Goal: Transaction & Acquisition: Purchase product/service

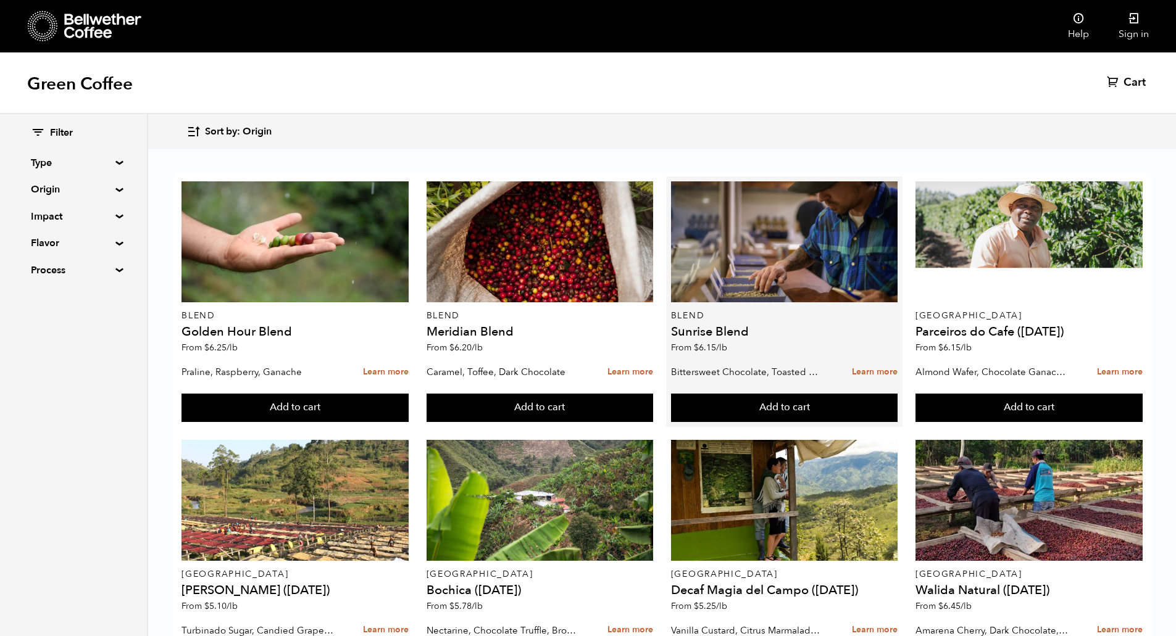
scroll to position [632, 0]
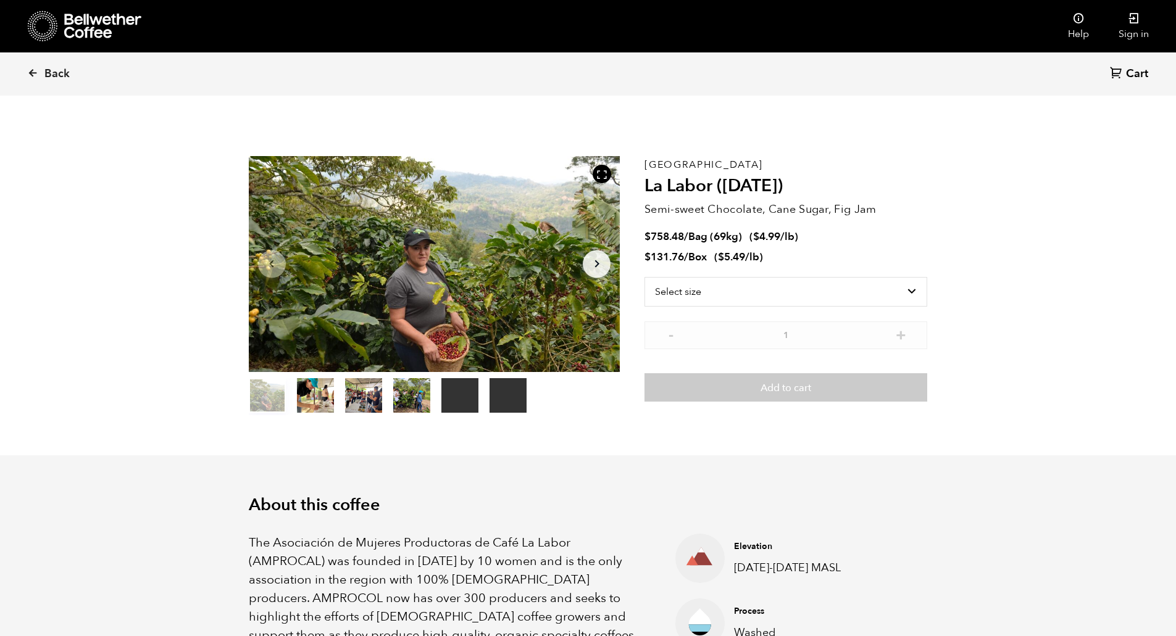
scroll to position [537, 657]
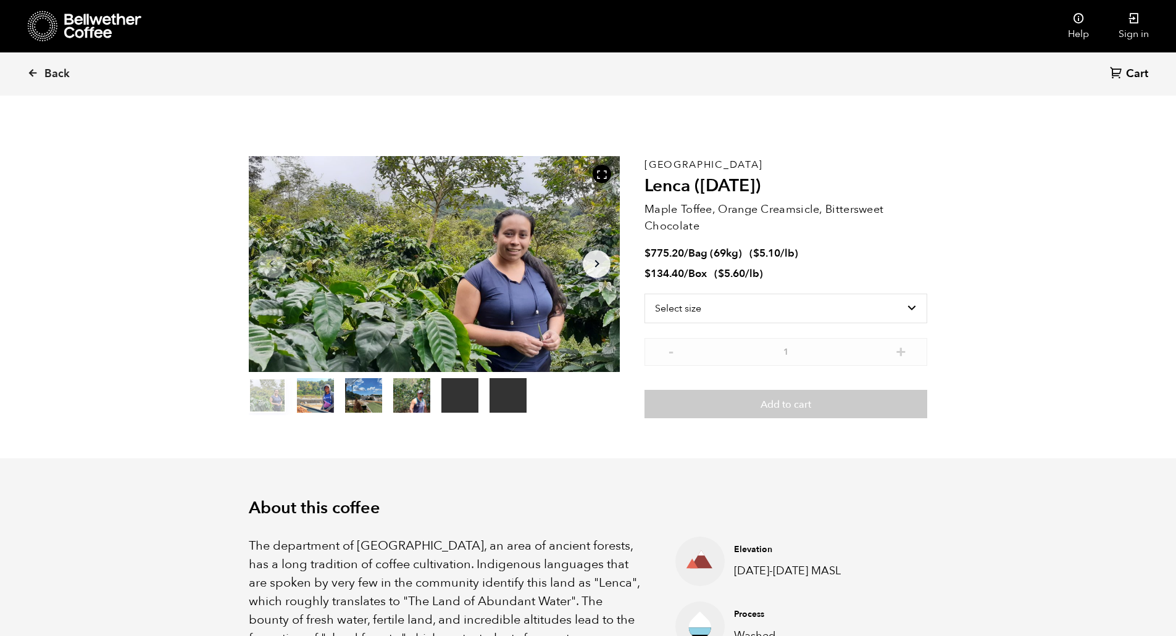
scroll to position [537, 657]
